Goal: Task Accomplishment & Management: Complete application form

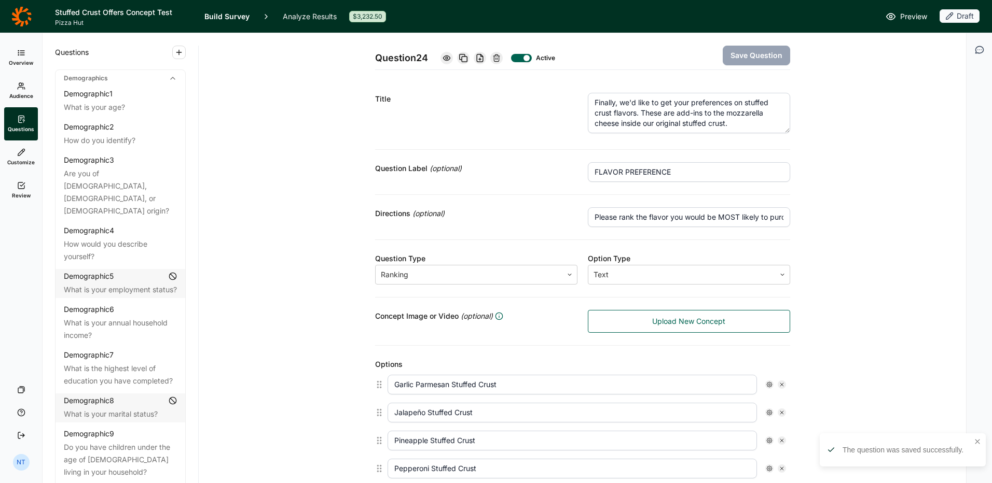
scroll to position [138, 0]
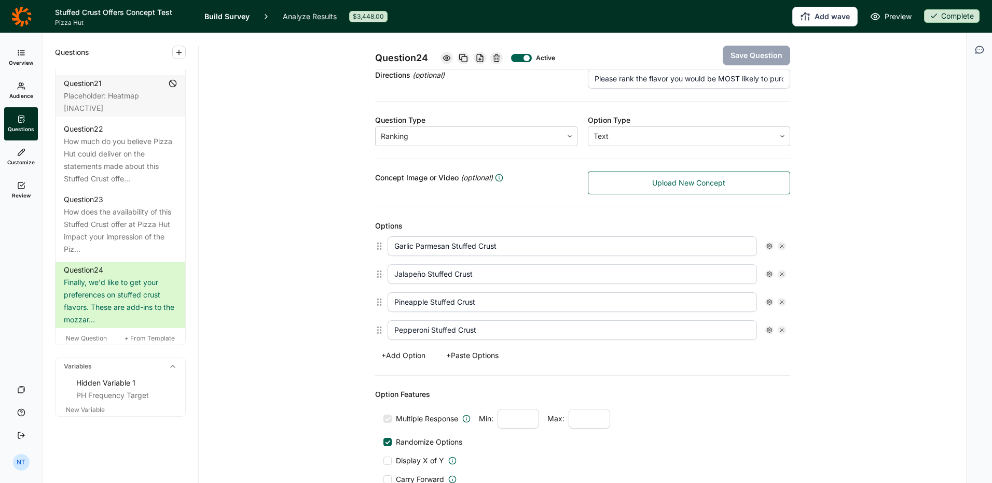
click at [23, 12] on icon at bounding box center [21, 16] width 20 height 21
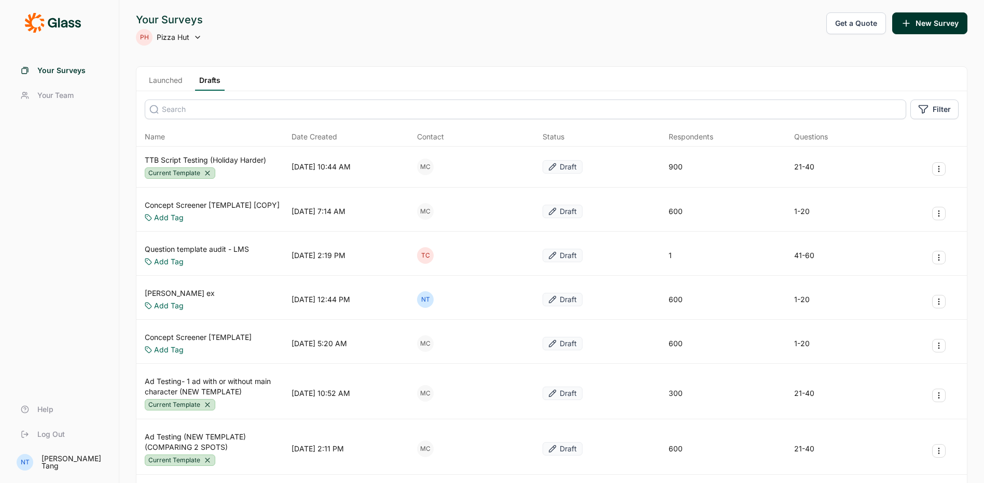
click at [230, 157] on link "TTB Script Testing (Holiday Harder)" at bounding box center [205, 160] width 121 height 10
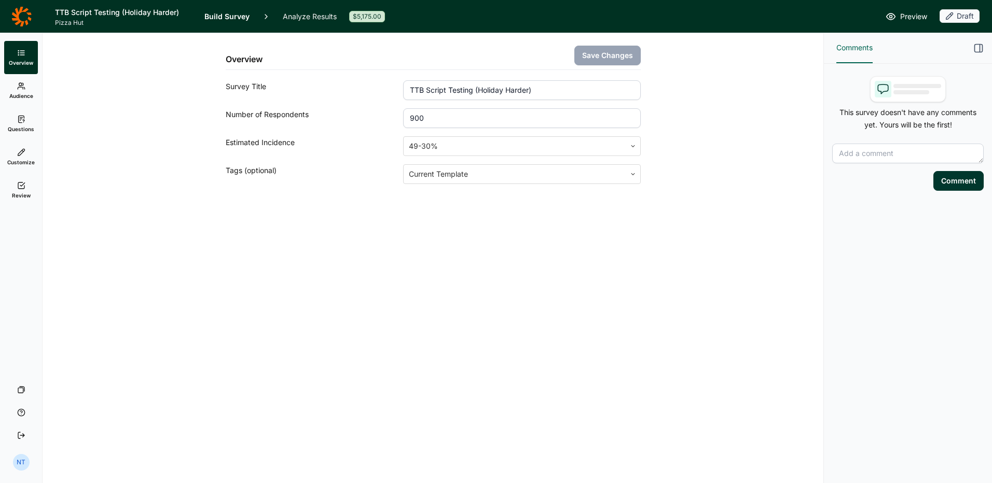
click at [25, 114] on link "Questions" at bounding box center [21, 123] width 34 height 33
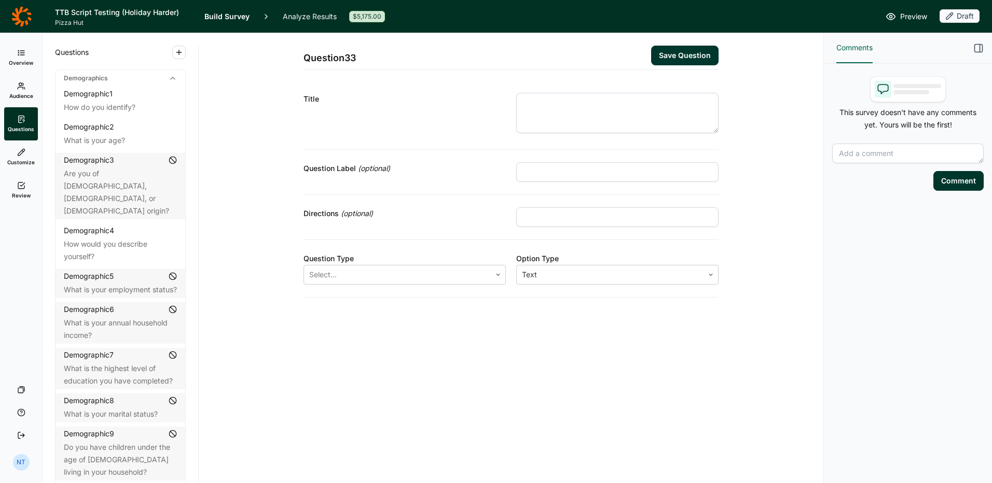
click at [21, 64] on span "Overview" at bounding box center [21, 62] width 24 height 7
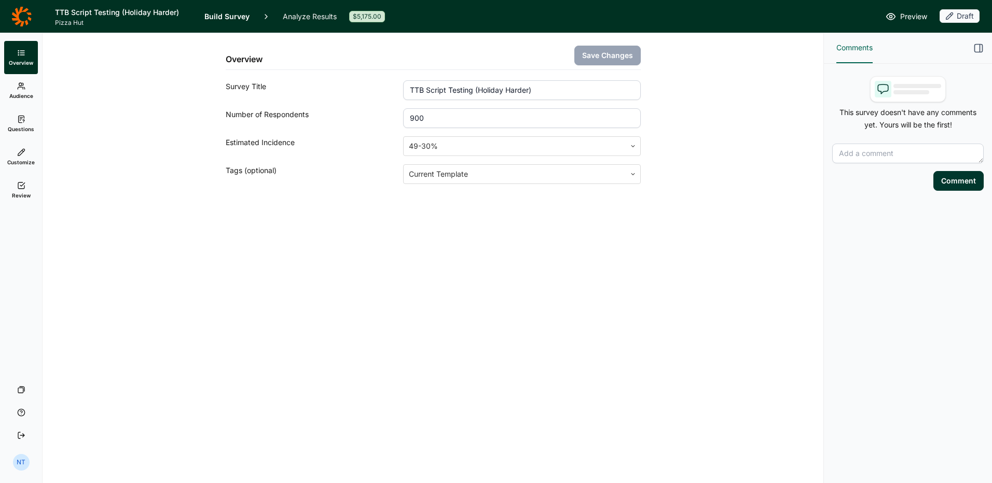
click at [428, 121] on input "900" at bounding box center [521, 118] width 237 height 20
click at [410, 115] on input "900" at bounding box center [521, 118] width 237 height 20
type input "1200"
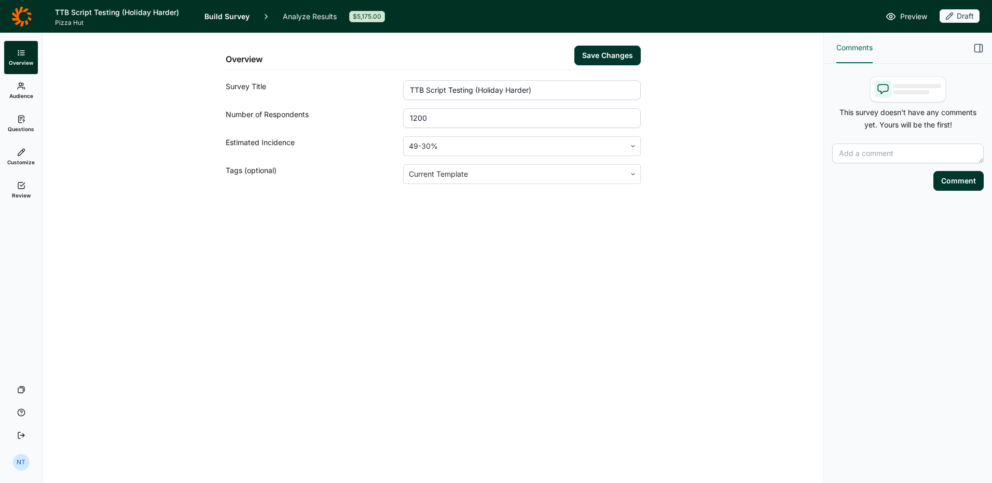
click at [619, 56] on button "Save Changes" at bounding box center [607, 56] width 66 height 20
click at [17, 157] on link "Customize" at bounding box center [21, 157] width 34 height 33
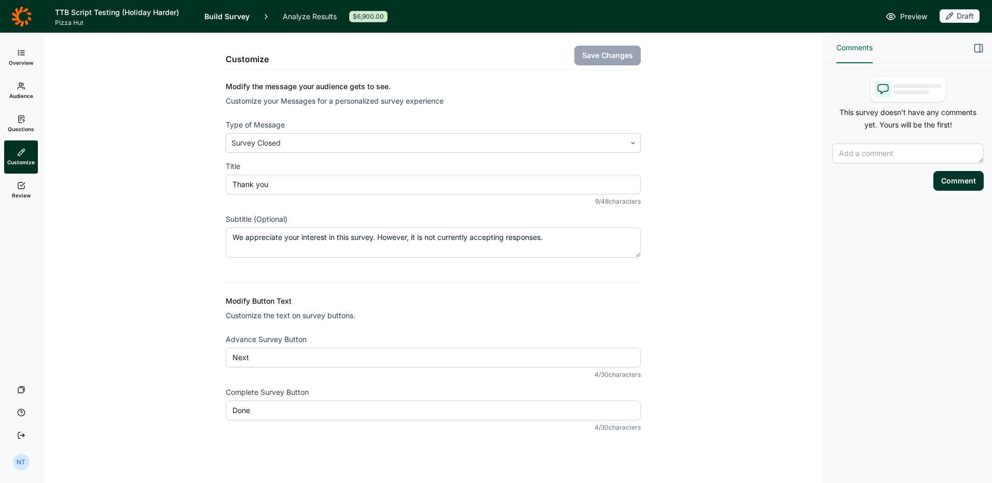
click at [18, 127] on span "Questions" at bounding box center [21, 129] width 26 height 7
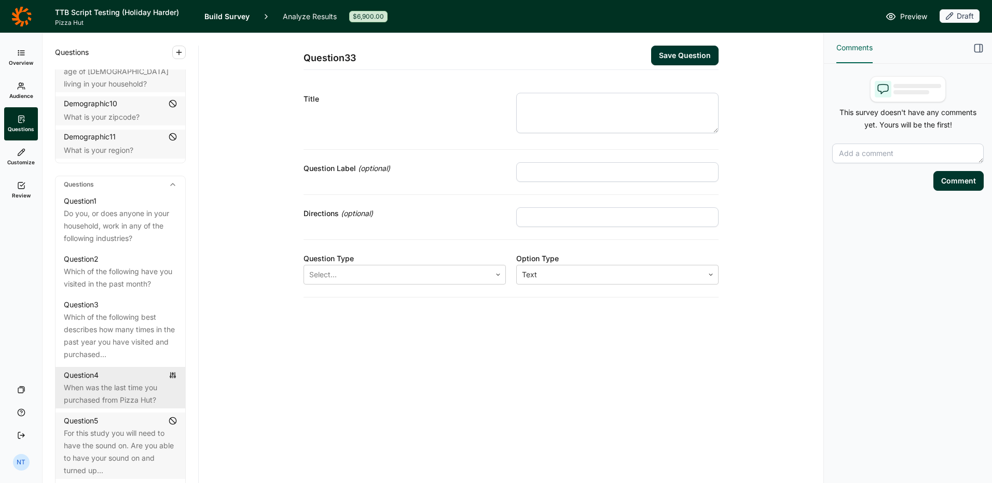
scroll to position [674, 0]
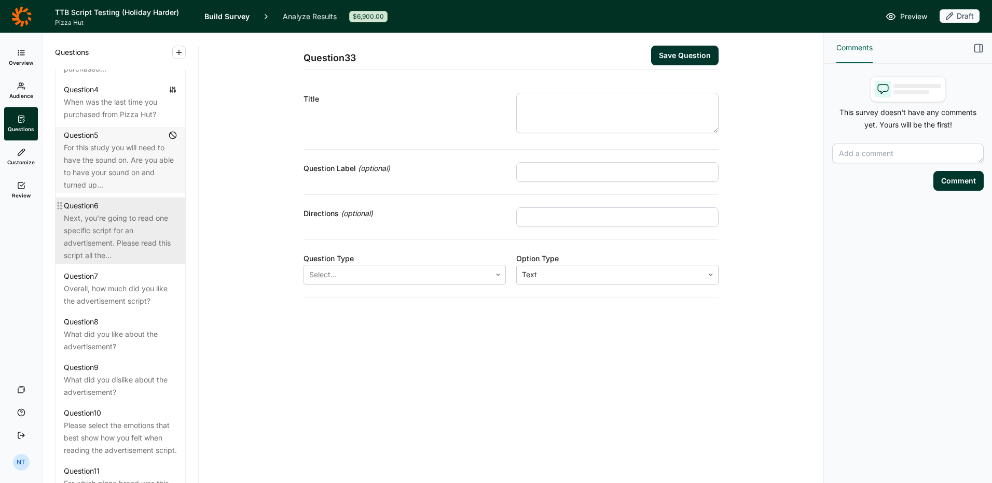
click at [108, 226] on div "Next, you're going to read one specific script for an advertisement. Please rea…" at bounding box center [120, 237] width 113 height 50
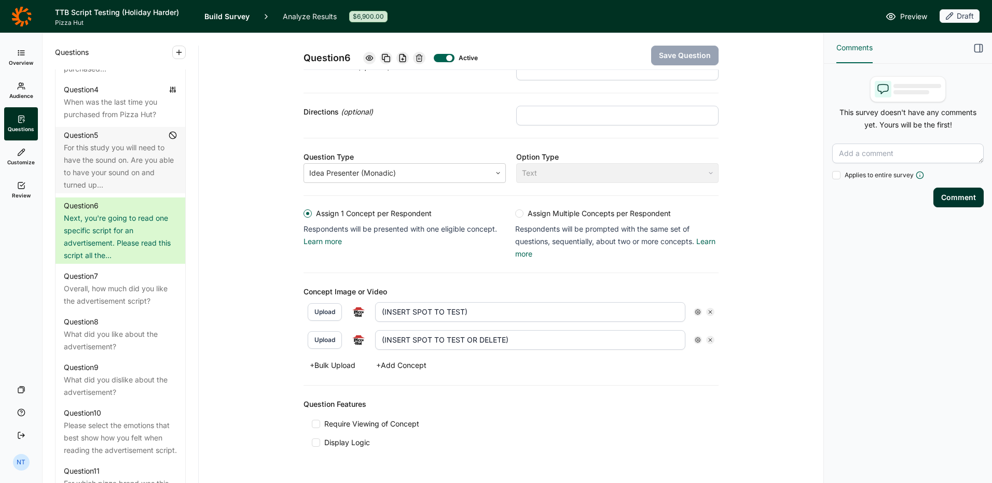
scroll to position [104, 0]
click at [659, 312] on icon at bounding box center [710, 310] width 6 height 6
type input "(INSERT SPOT TO TEST OR DELETE)"
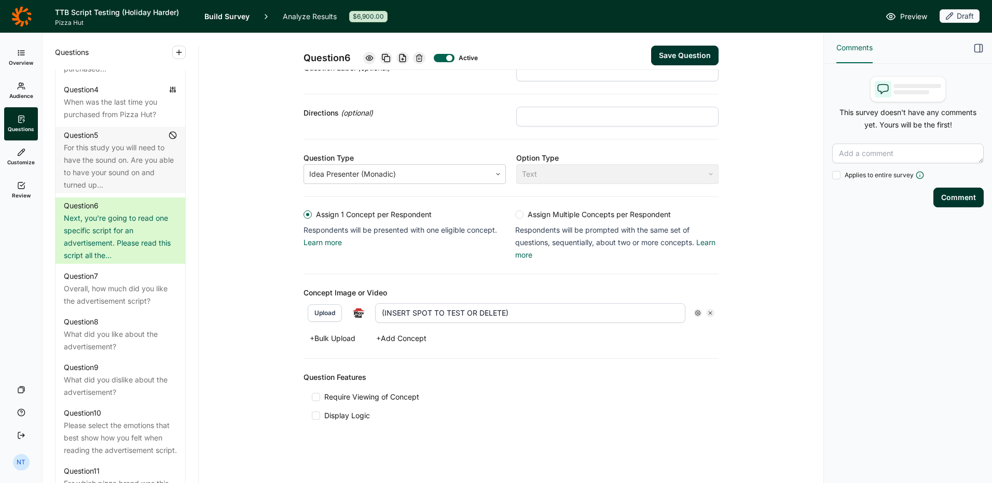
click at [659, 312] on icon at bounding box center [710, 313] width 6 height 6
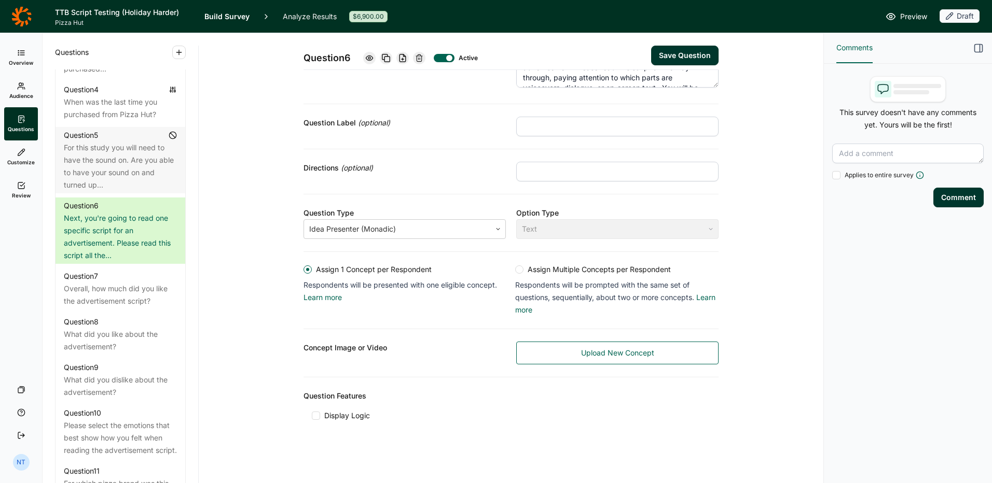
click at [556, 338] on link "Upload New Concept" at bounding box center [617, 353] width 202 height 23
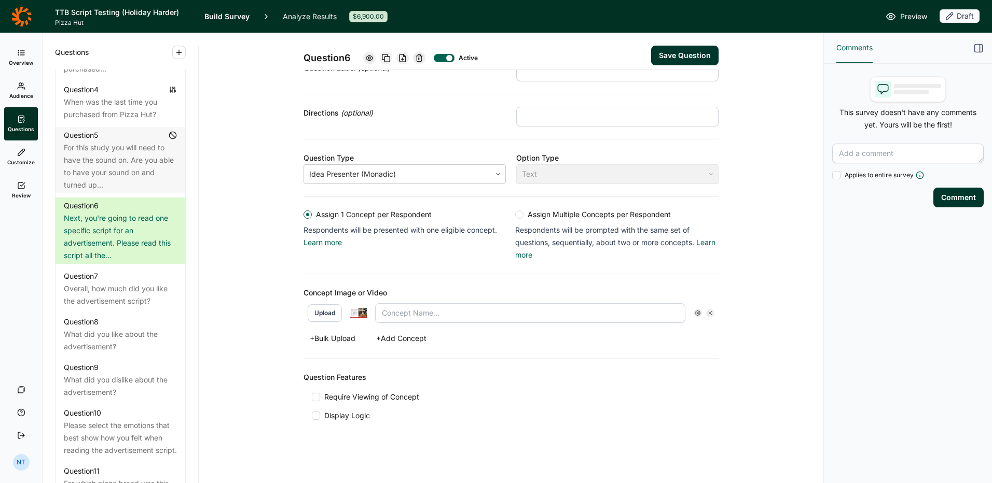
click at [432, 309] on input "text" at bounding box center [530, 313] width 310 height 20
type input "i"
type input "It's Giving Holidays"
click at [405, 336] on button "+ Add Concept" at bounding box center [401, 338] width 63 height 15
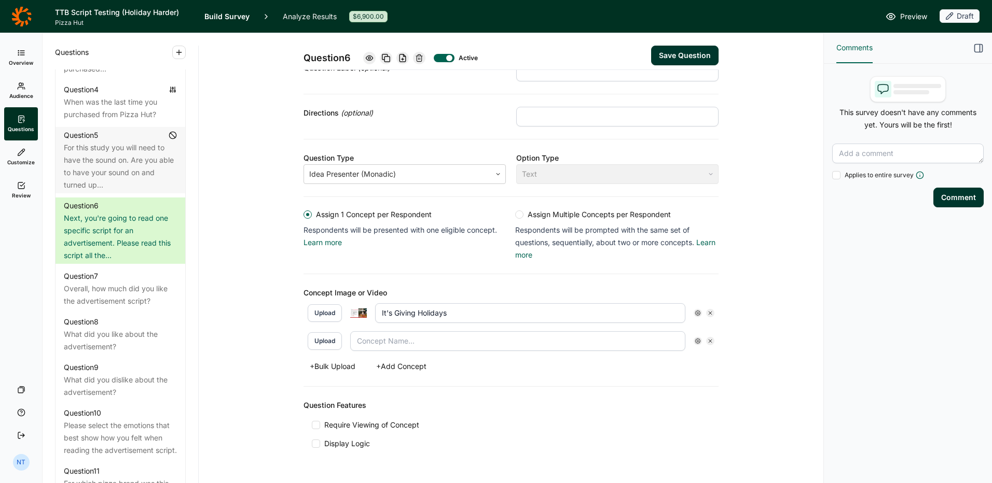
click at [320, 338] on button "Upload" at bounding box center [325, 341] width 34 height 18
click at [457, 338] on input "text" at bounding box center [530, 341] width 310 height 20
type input "Holiday Harder v0"
click at [404, 338] on button "+ Add Concept" at bounding box center [401, 366] width 63 height 15
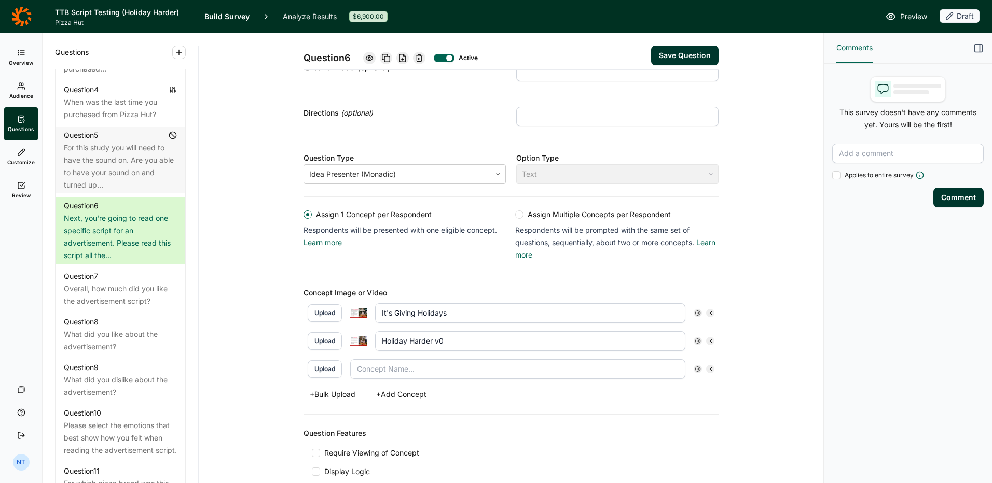
click at [325, 338] on button "Upload" at bounding box center [325, 370] width 34 height 18
click at [433, 338] on input "text" at bounding box center [530, 369] width 310 height 20
type input "Holiday Harder v1"
click at [399, 338] on button "+ Add Concept" at bounding box center [401, 394] width 63 height 15
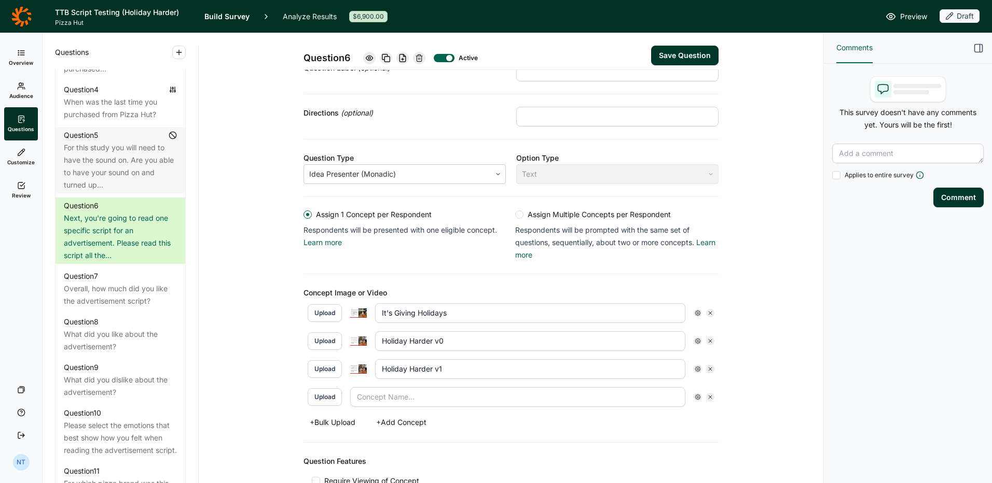
click at [370, 338] on input "text" at bounding box center [517, 397] width 335 height 20
click at [329, 338] on button "Upload" at bounding box center [325, 398] width 34 height 18
click at [423, 338] on input "text" at bounding box center [530, 397] width 310 height 20
type input "Holiday Harder v2"
click at [278, 327] on div "Question 6 Active Save Question Title Next, you're going to read one specific s…" at bounding box center [511, 250] width 600 height 635
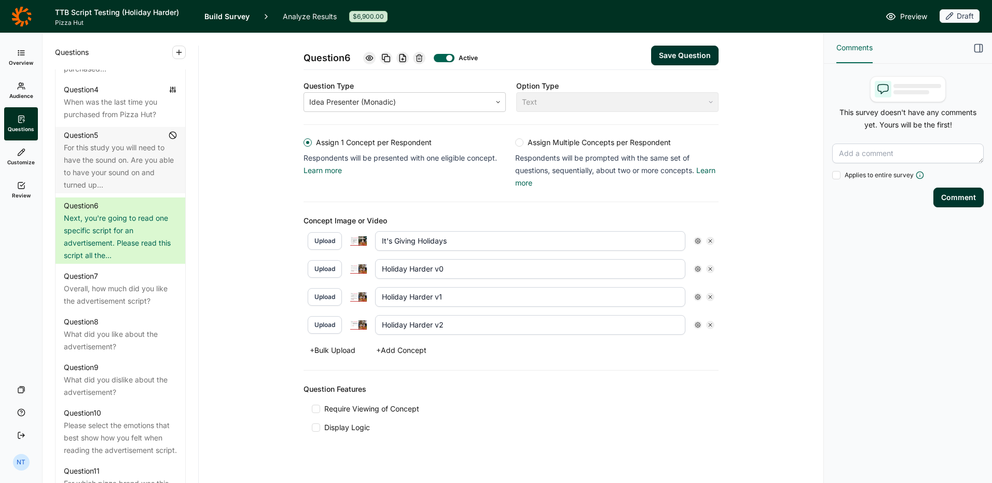
scroll to position [185, 0]
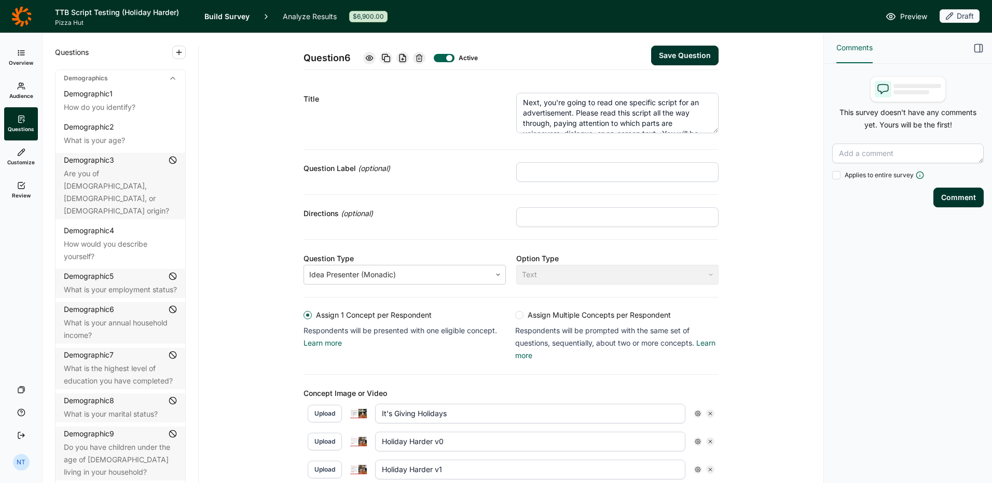
scroll to position [185, 0]
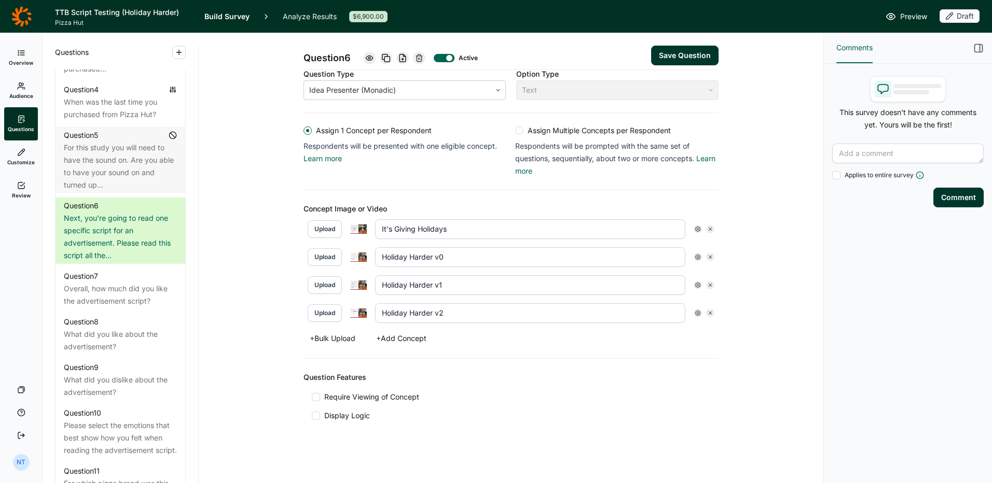
click at [312, 402] on label "Require Viewing of Concept" at bounding box center [365, 397] width 107 height 10
click at [312, 397] on input "Require Viewing of Concept" at bounding box center [312, 397] width 0 height 0
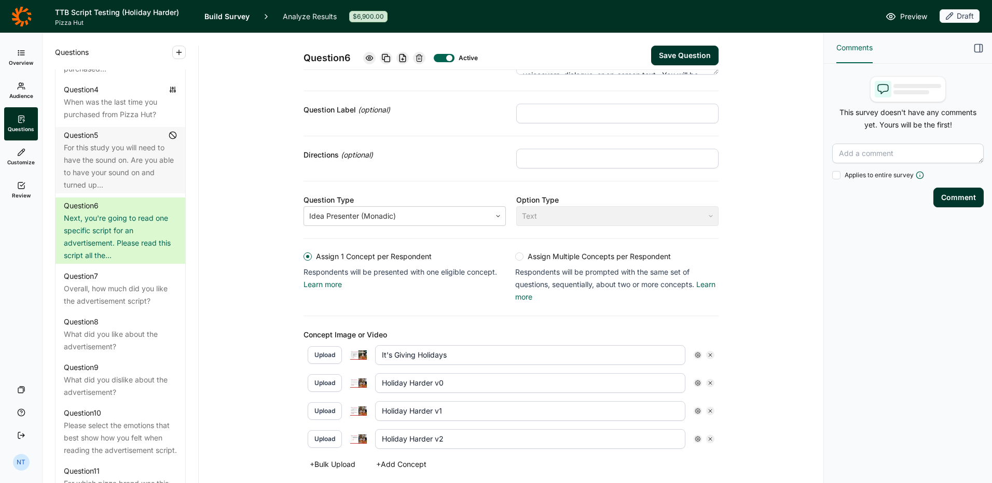
scroll to position [29, 0]
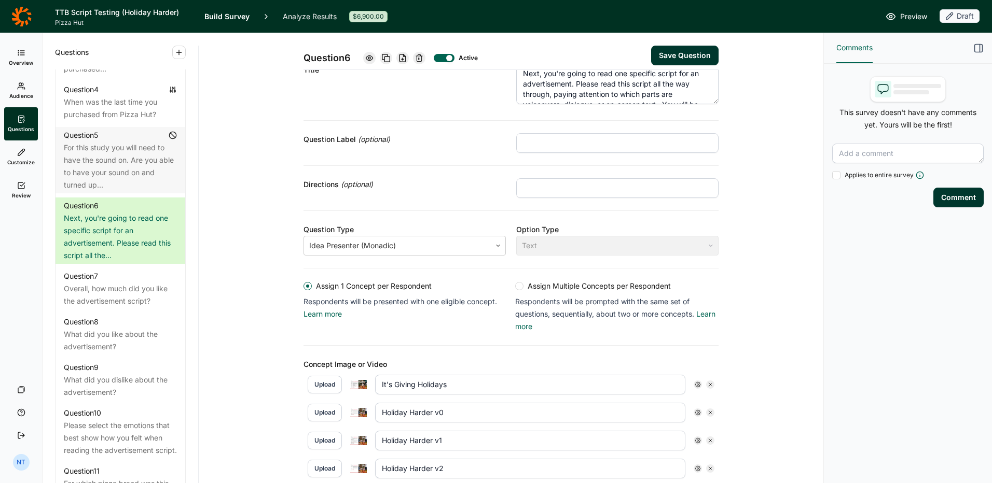
click at [691, 57] on button "Save Question" at bounding box center [684, 56] width 67 height 20
type input "Holiday Harder v2"
type input "Holiday Harder v1"
type input "Holiday Harder v0"
type input "It's Giving Holidays"
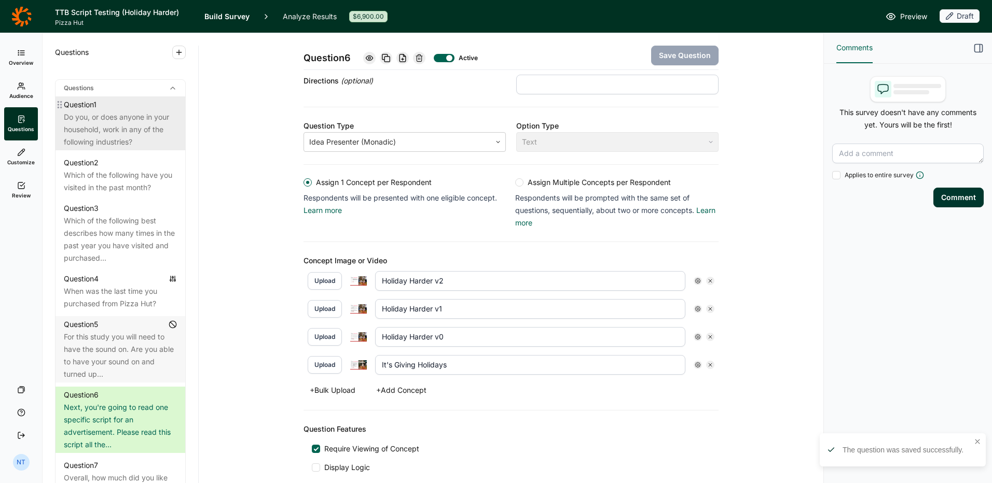
scroll to position [467, 0]
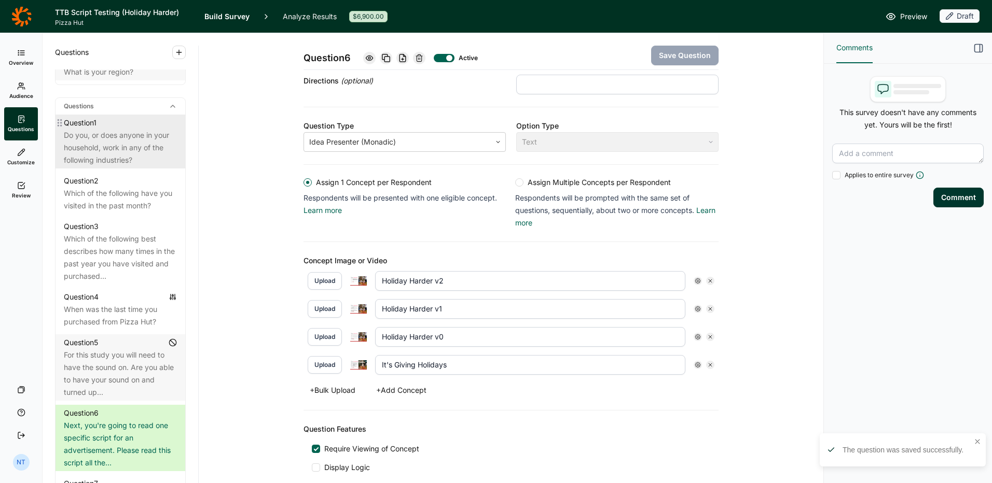
click at [117, 135] on div "Do you, or does anyone in your household, work in any of the following industri…" at bounding box center [120, 147] width 113 height 37
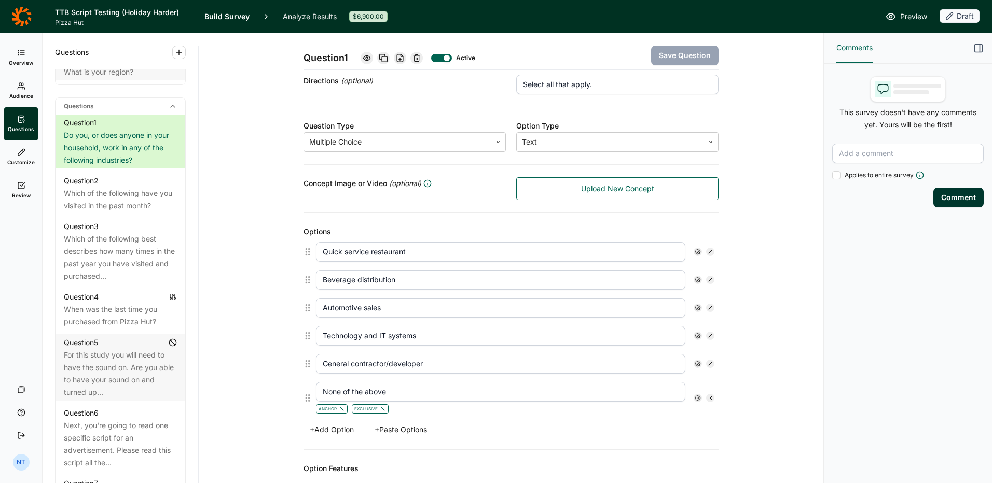
click at [896, 24] on header "TTB Script Testing (Holiday Harder) Pizza Hut Build Survey Analyze Results $6,9…" at bounding box center [496, 16] width 992 height 33
click at [897, 12] on link "Preview" at bounding box center [905, 16] width 41 height 12
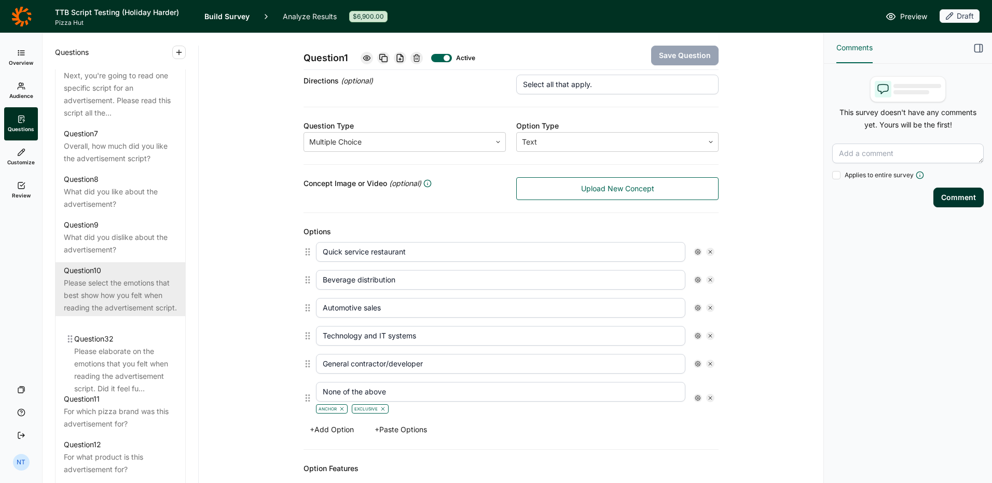
scroll to position [819, 0]
drag, startPoint x: 59, startPoint y: 317, endPoint x: 70, endPoint y: 325, distance: 13.7
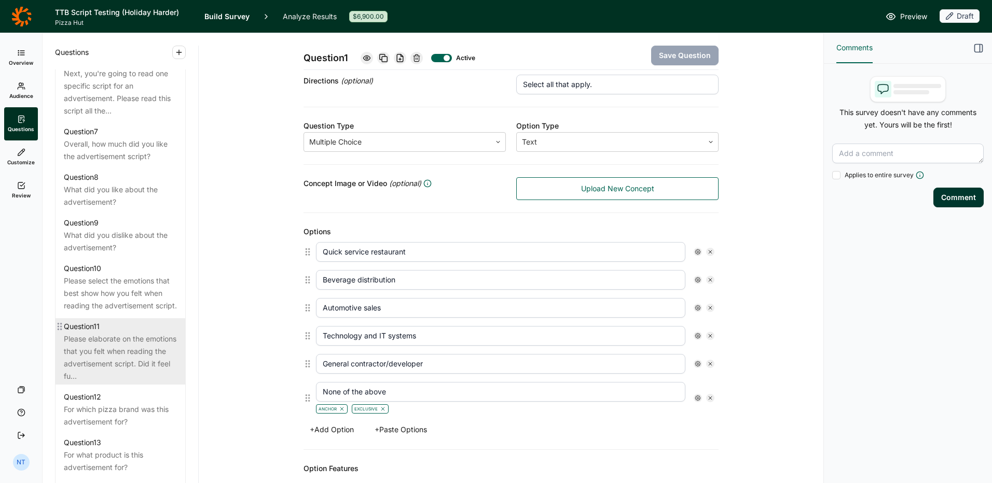
click at [80, 345] on div "Please elaborate on the emotions that you felt when reading the advertisement s…" at bounding box center [120, 358] width 113 height 50
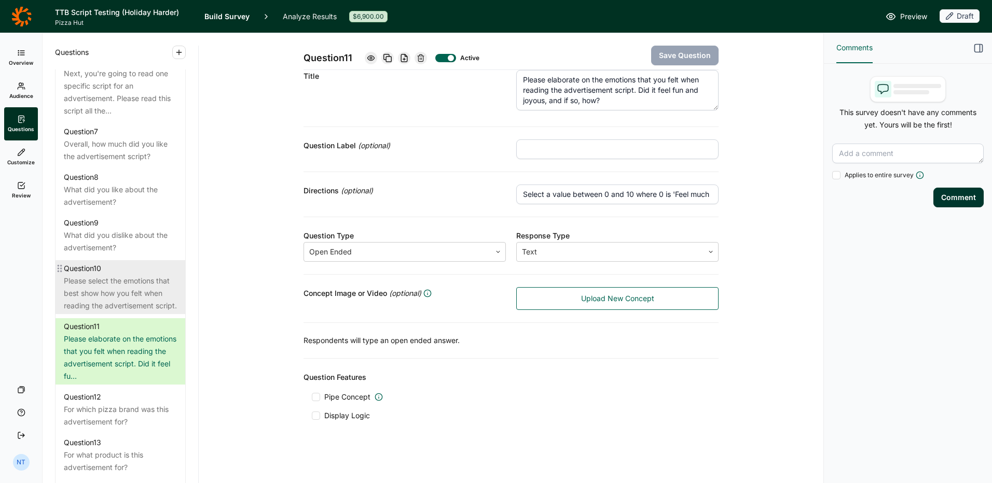
click at [86, 307] on div "Please select the emotions that best show how you felt when reading the adverti…" at bounding box center [120, 293] width 113 height 37
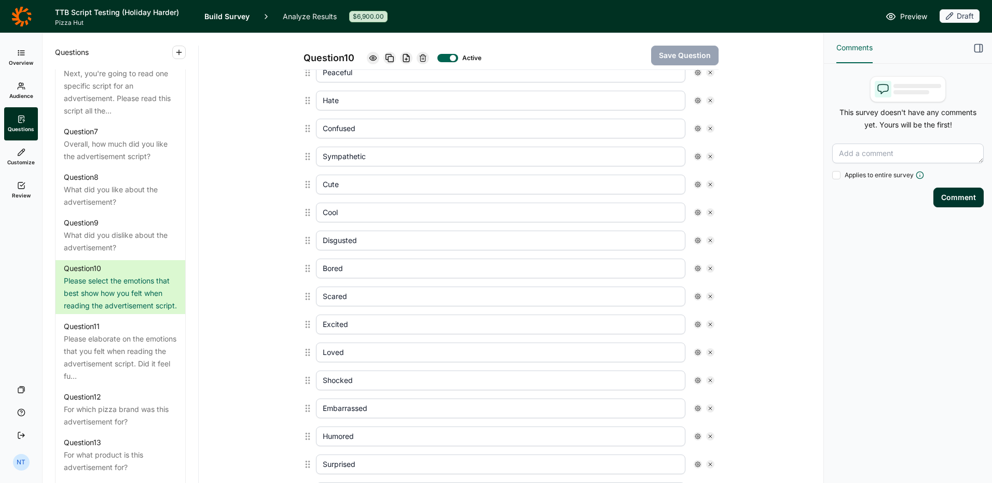
scroll to position [467, 0]
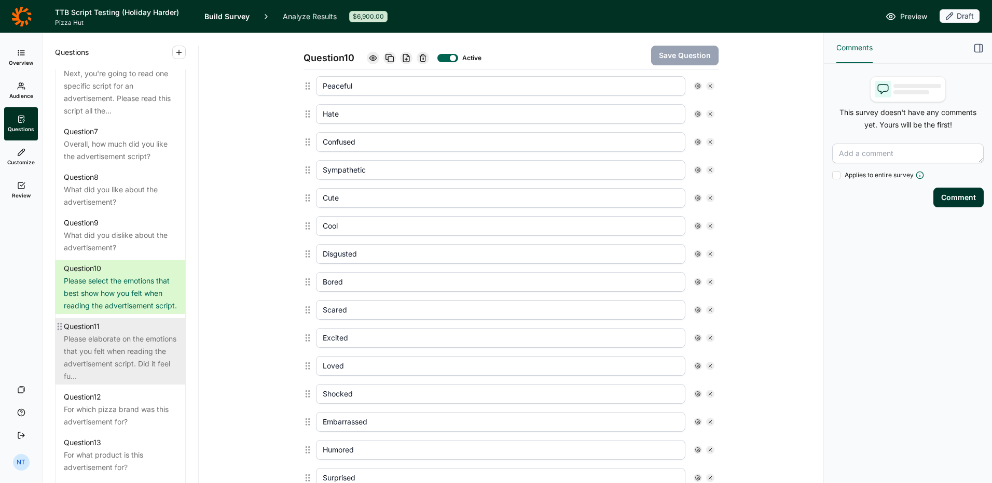
click at [133, 367] on div "Please elaborate on the emotions that you felt when reading the advertisement s…" at bounding box center [120, 358] width 113 height 50
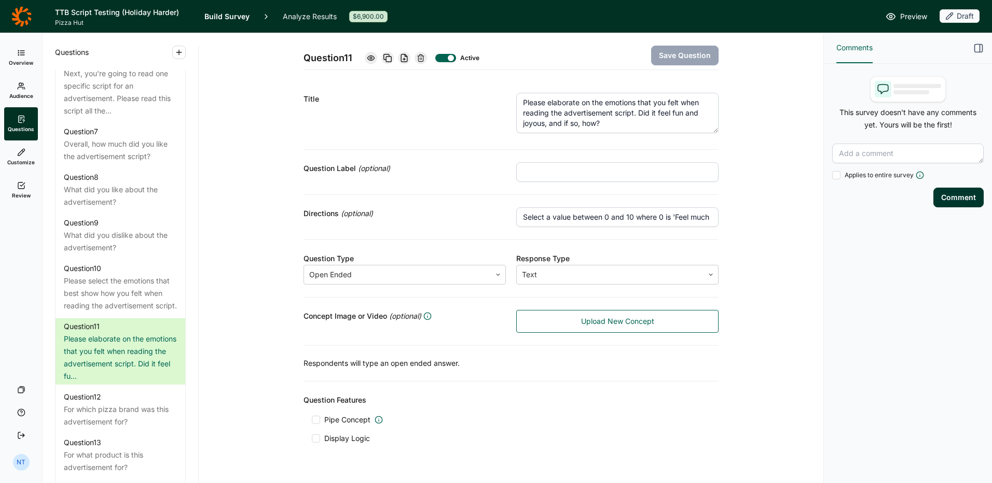
click at [560, 216] on input "Select a value between 0 and 10 where 0 is 'Feel much more negatively' and 10 i…" at bounding box center [617, 217] width 202 height 20
click at [673, 62] on button "Save Question" at bounding box center [684, 56] width 67 height 20
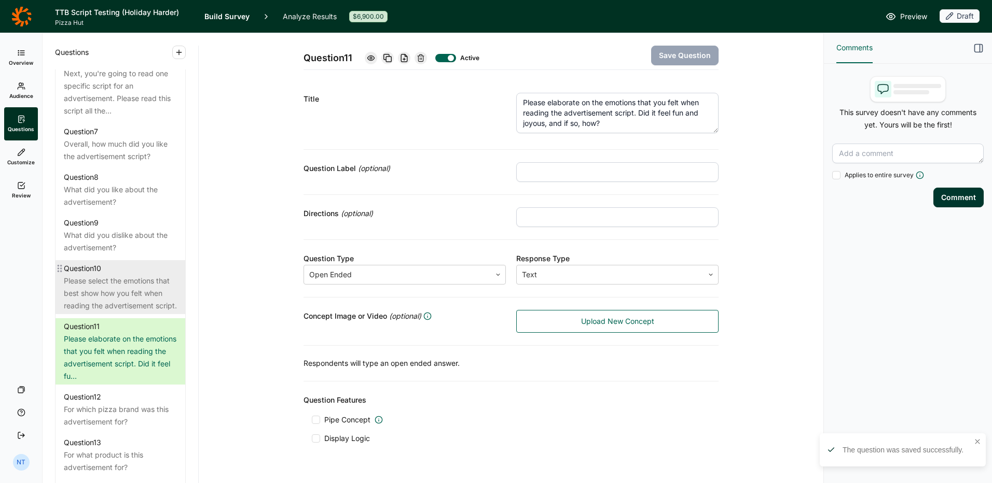
click at [117, 301] on div "Please select the emotions that best show how you felt when reading the adverti…" at bounding box center [120, 293] width 113 height 37
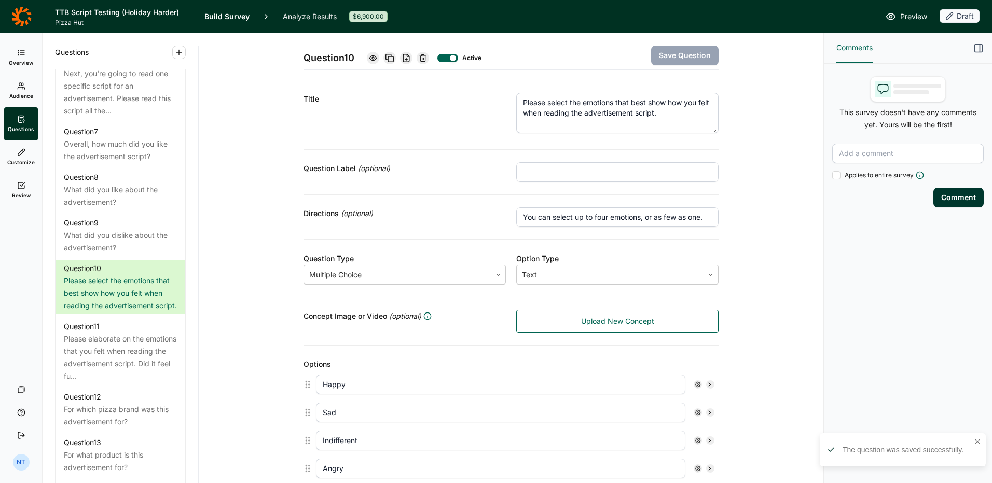
click at [373, 53] on div at bounding box center [373, 58] width 12 height 12
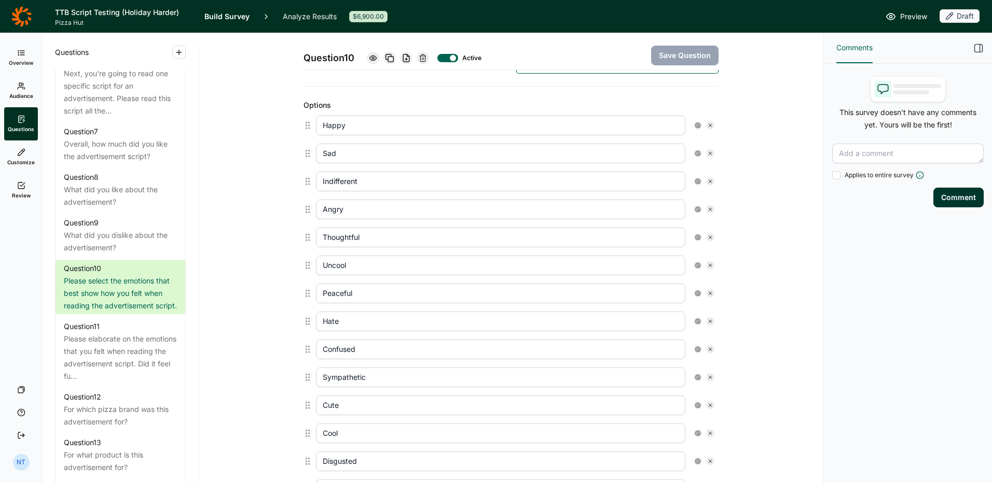
scroll to position [104, 0]
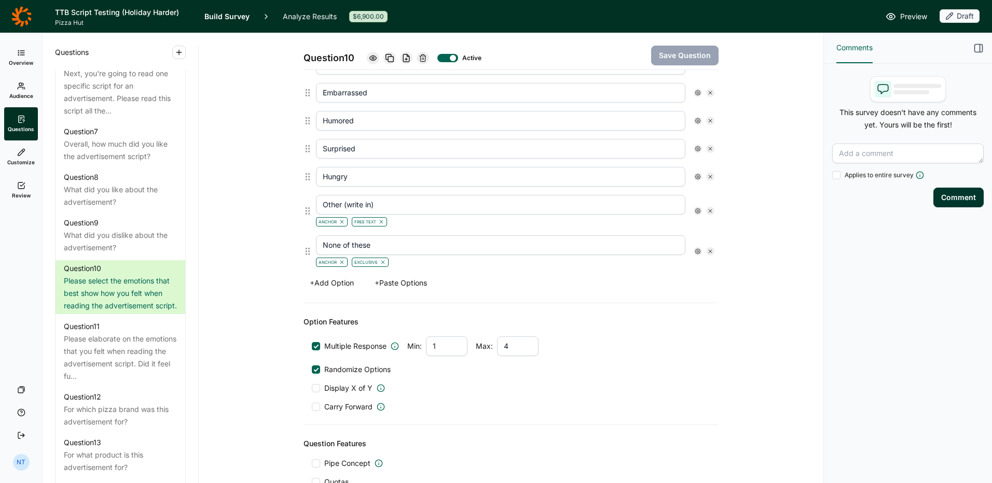
click at [329, 282] on button "+ Add Option" at bounding box center [331, 283] width 57 height 15
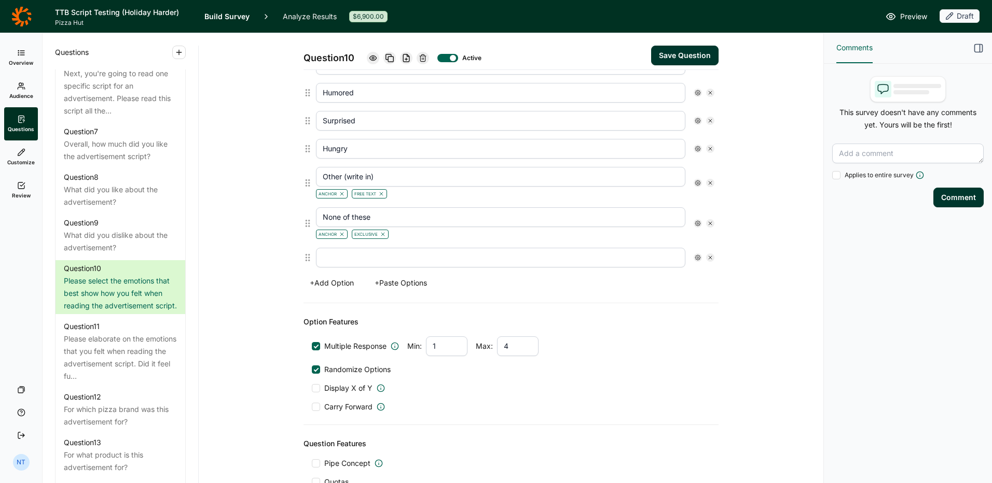
click at [344, 251] on input "text" at bounding box center [500, 258] width 369 height 20
type input "K"
type input "Joyful"
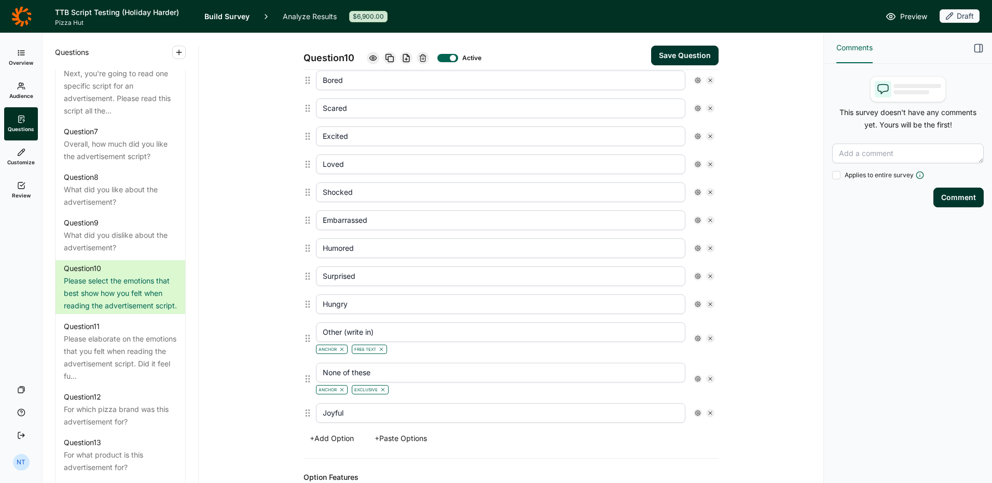
scroll to position [672, 0]
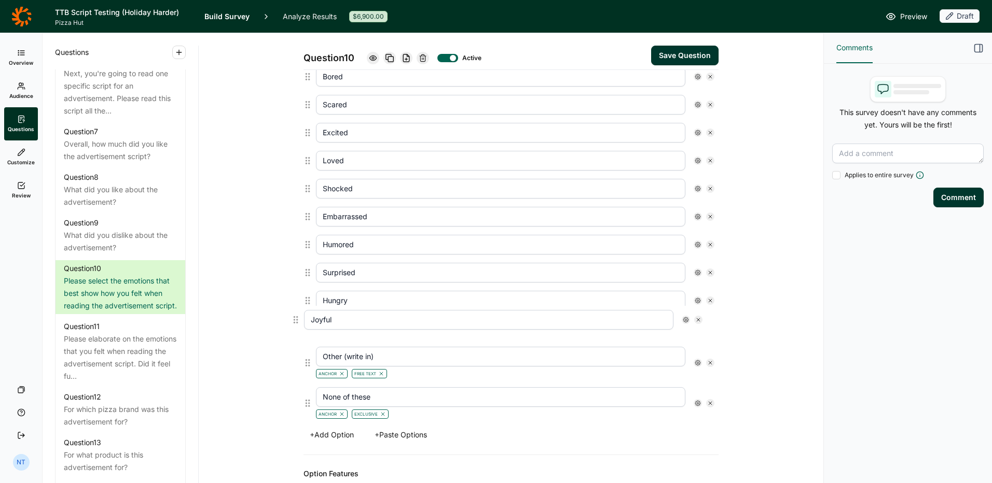
drag, startPoint x: 305, startPoint y: 416, endPoint x: 296, endPoint y: 317, distance: 99.0
click at [296, 317] on div "Question 10 Active Save Question Title Please select the emotions that best sho…" at bounding box center [511, 50] width 600 height 1378
type input "Joyful"
type input "Other (write in)"
type input "None of these"
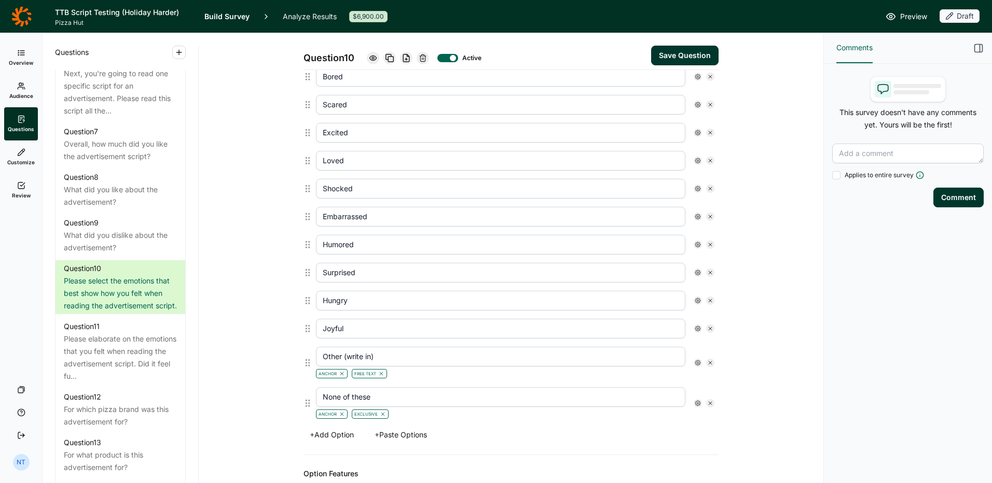
click at [701, 52] on button "Save Question" at bounding box center [684, 56] width 67 height 20
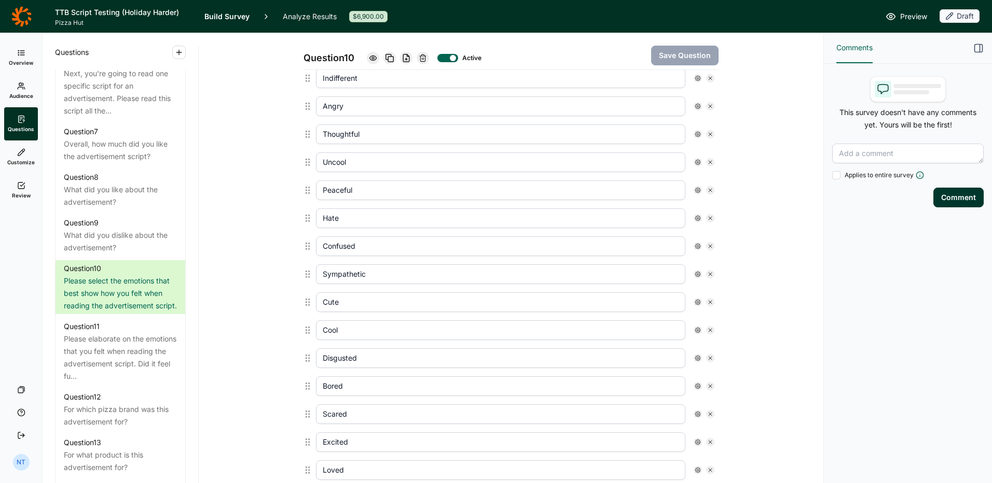
scroll to position [361, 0]
